Goal: Entertainment & Leisure: Consume media (video, audio)

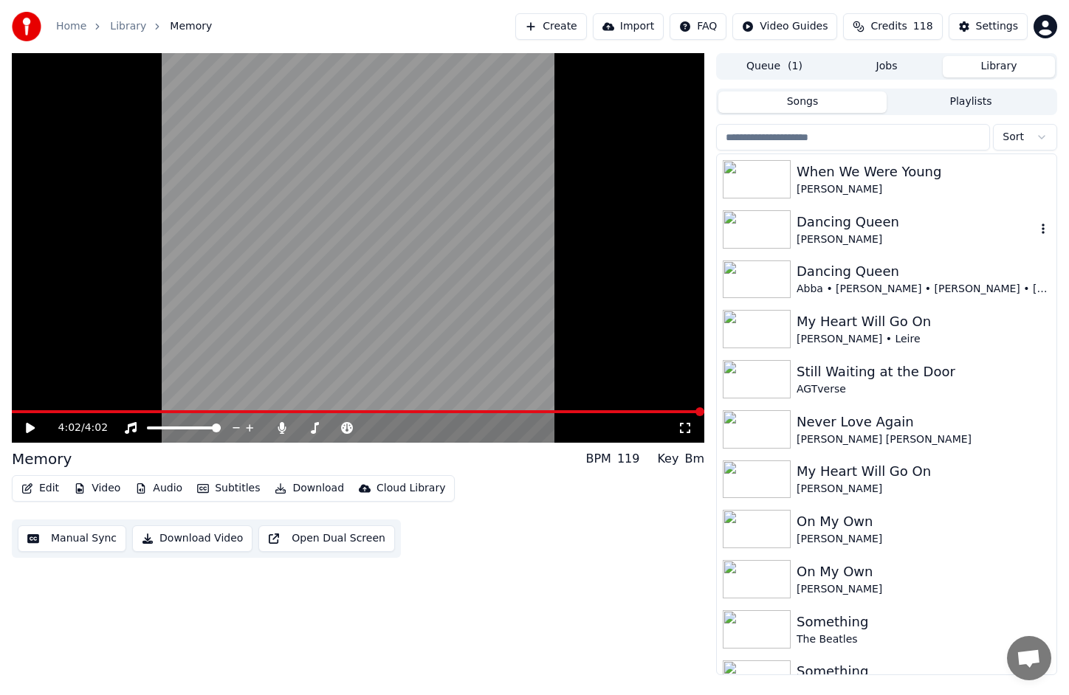
click at [763, 235] on img at bounding box center [756, 229] width 68 height 38
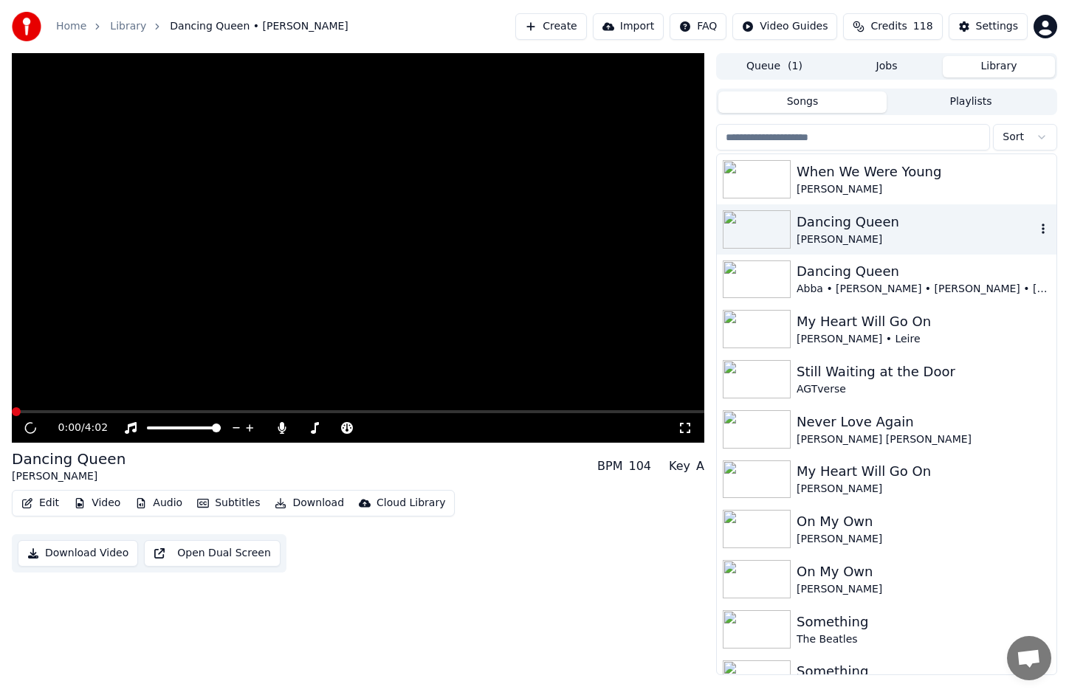
click at [763, 235] on img at bounding box center [756, 229] width 68 height 38
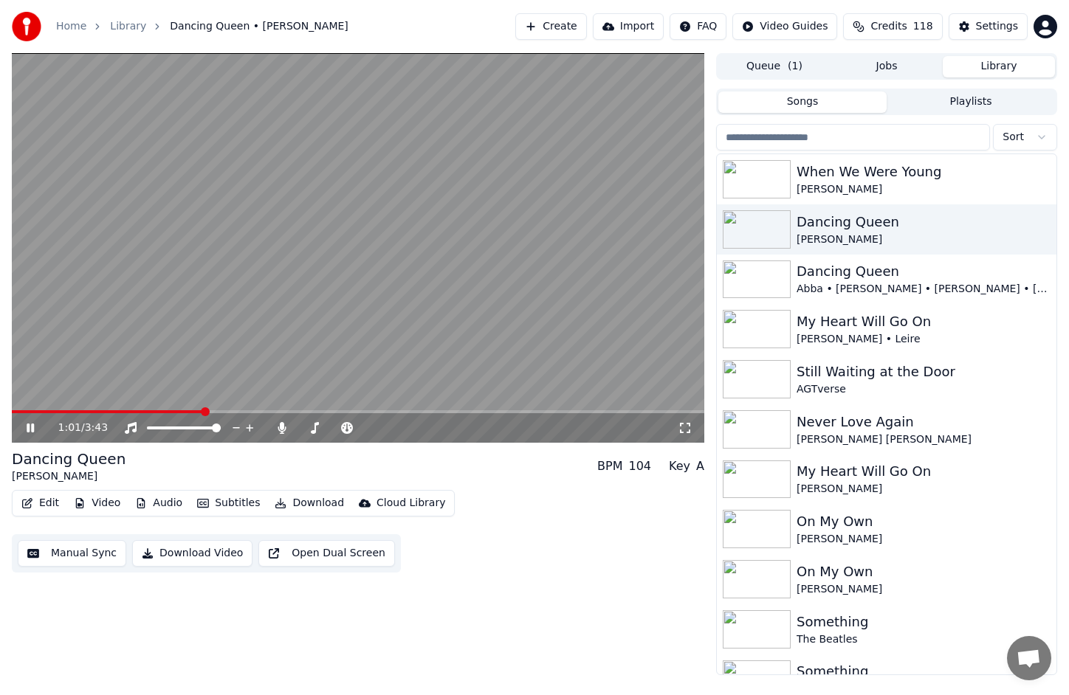
click at [21, 411] on span at bounding box center [108, 411] width 192 height 3
click at [30, 428] on icon at bounding box center [41, 428] width 35 height 12
click at [28, 425] on icon at bounding box center [30, 428] width 9 height 10
click at [32, 426] on icon at bounding box center [30, 428] width 9 height 10
click at [361, 429] on div at bounding box center [348, 428] width 119 height 15
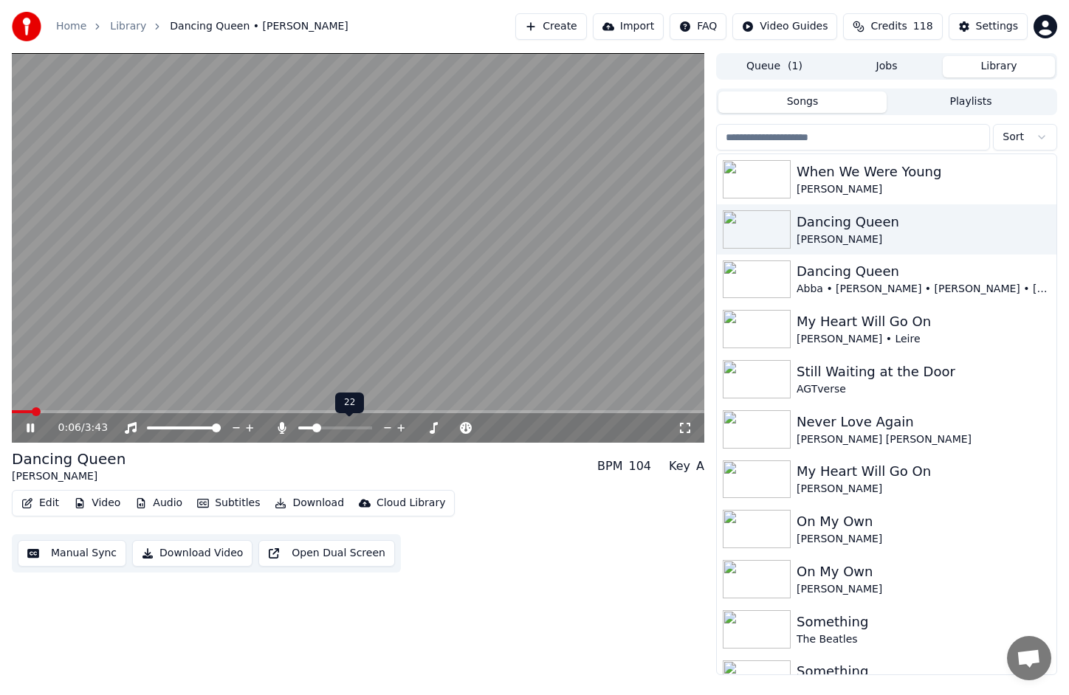
click at [361, 425] on div at bounding box center [348, 428] width 119 height 15
click at [361, 428] on span at bounding box center [335, 428] width 74 height 3
click at [361, 428] on span at bounding box center [357, 428] width 9 height 9
click at [163, 412] on span at bounding box center [106, 411] width 188 height 3
click at [350, 411] on span at bounding box center [181, 411] width 338 height 3
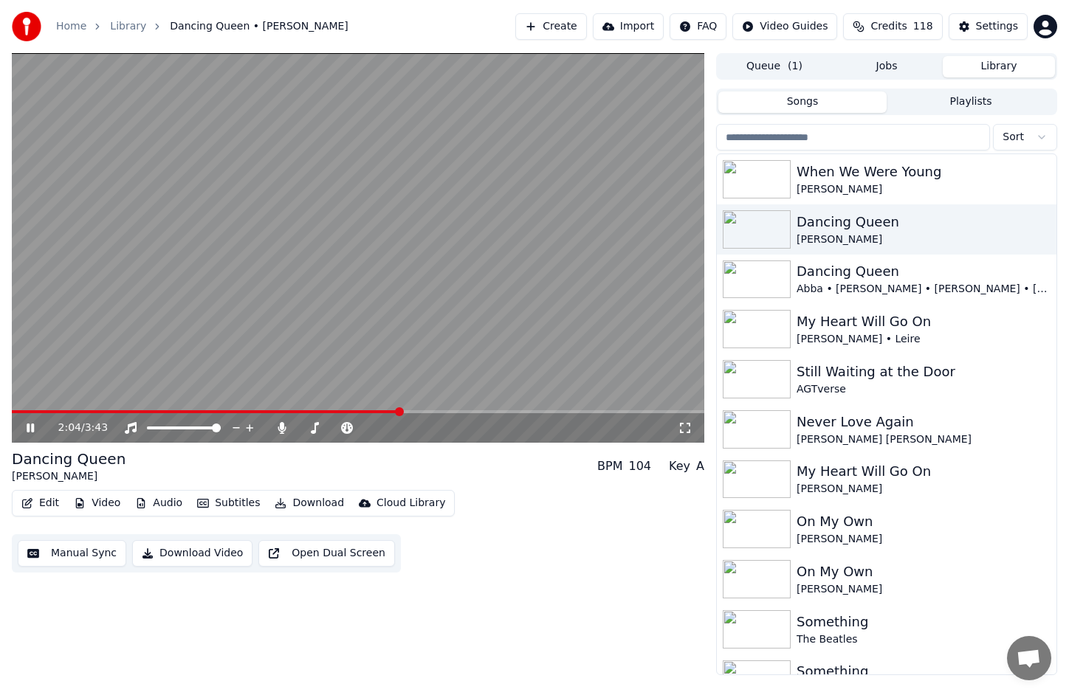
click at [370, 413] on div "2:04 / 3:43" at bounding box center [358, 428] width 692 height 30
click at [369, 410] on span at bounding box center [190, 411] width 357 height 3
click at [27, 427] on icon at bounding box center [30, 428] width 7 height 9
click at [27, 426] on icon at bounding box center [30, 428] width 9 height 10
click at [435, 425] on icon at bounding box center [434, 428] width 14 height 15
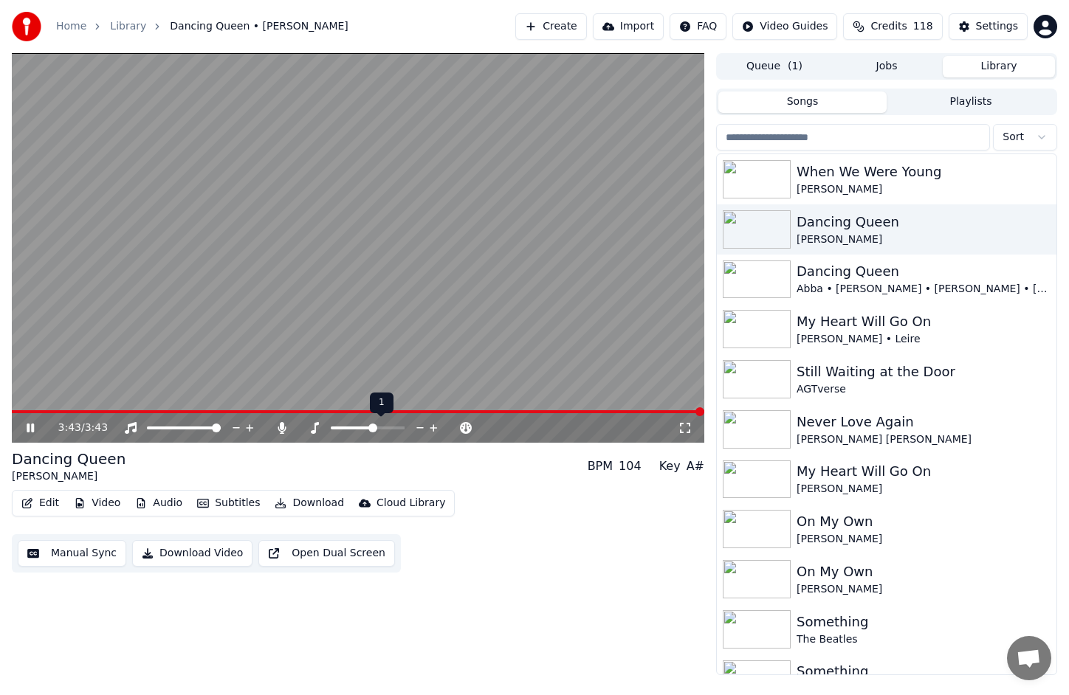
click at [435, 425] on icon at bounding box center [434, 428] width 14 height 15
click at [27, 424] on icon at bounding box center [30, 428] width 9 height 10
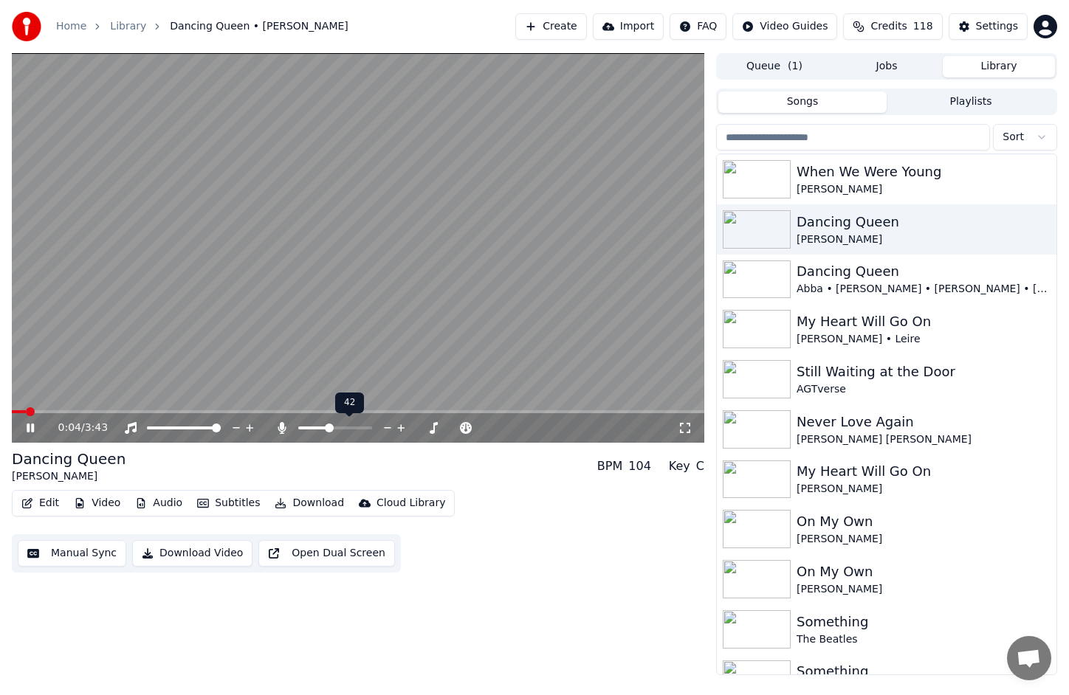
click at [329, 428] on span at bounding box center [313, 428] width 31 height 3
click at [319, 427] on span at bounding box center [308, 428] width 21 height 3
click at [89, 413] on div "0:52 / 3:43" at bounding box center [358, 428] width 692 height 30
click at [98, 413] on span at bounding box center [55, 411] width 87 height 3
click at [32, 432] on icon at bounding box center [41, 428] width 35 height 12
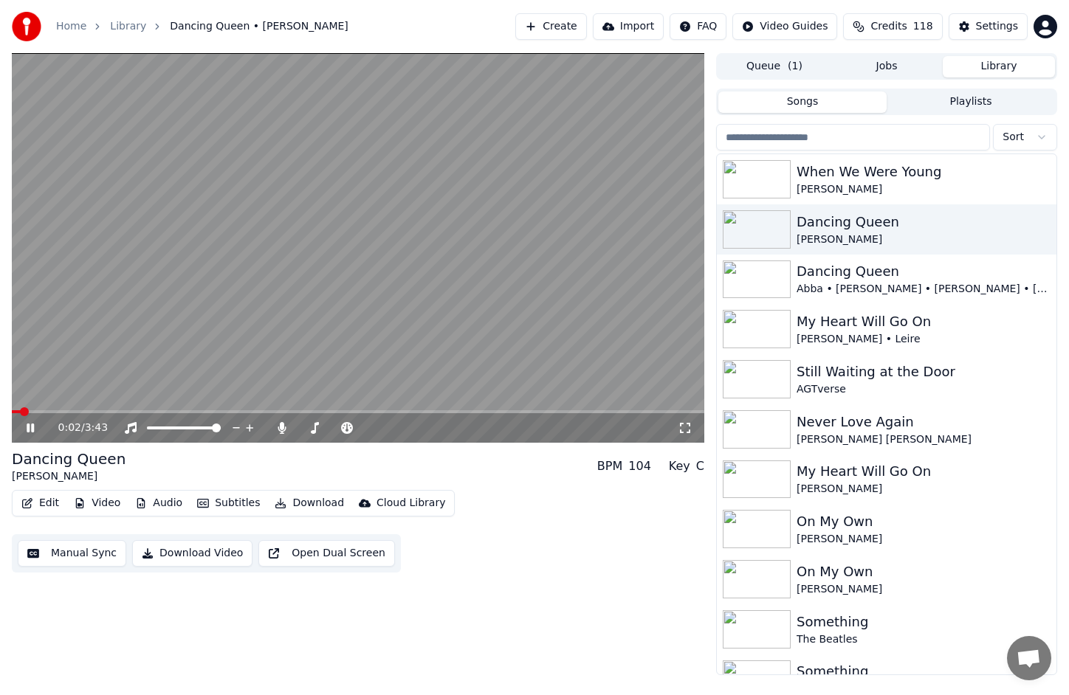
click at [30, 429] on icon at bounding box center [41, 428] width 35 height 12
